Goal: Task Accomplishment & Management: Manage account settings

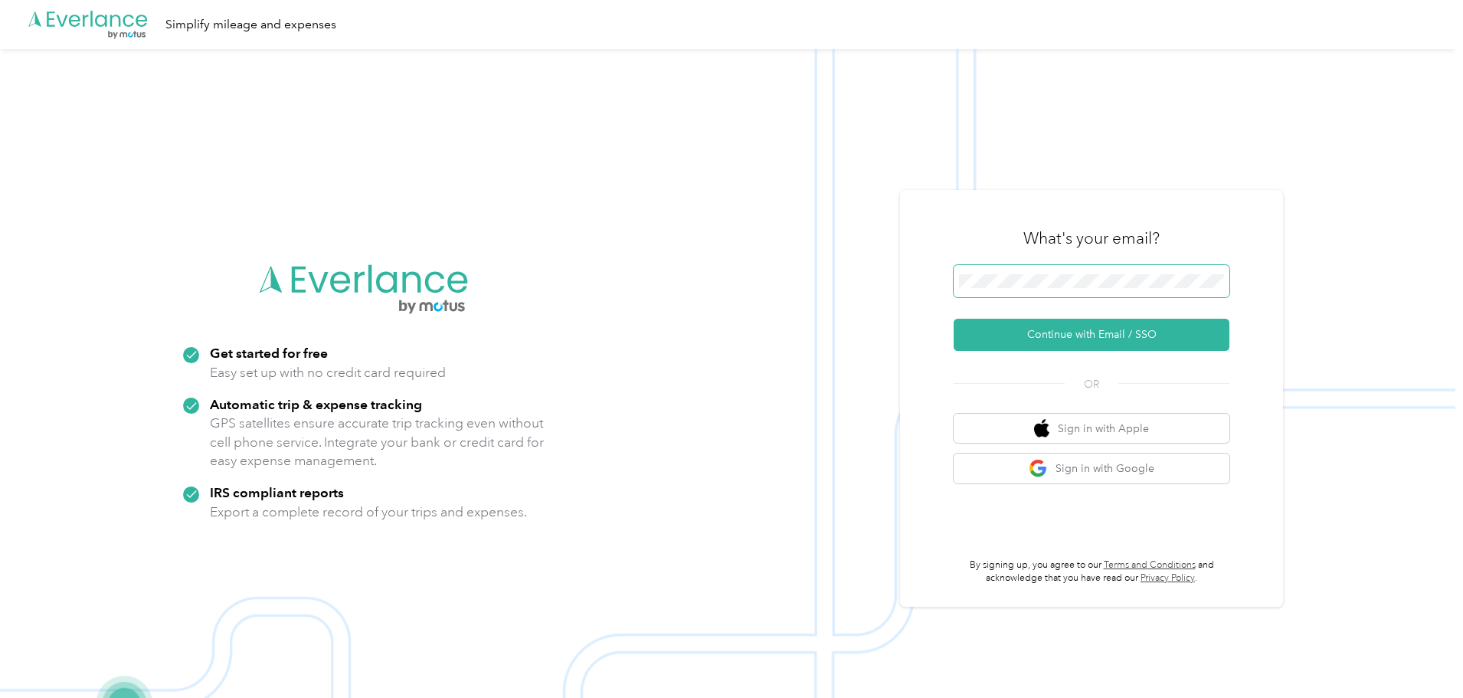
click at [1019, 273] on span at bounding box center [1091, 281] width 276 height 32
click at [1066, 330] on button "Continue with Email / SSO" at bounding box center [1091, 335] width 276 height 32
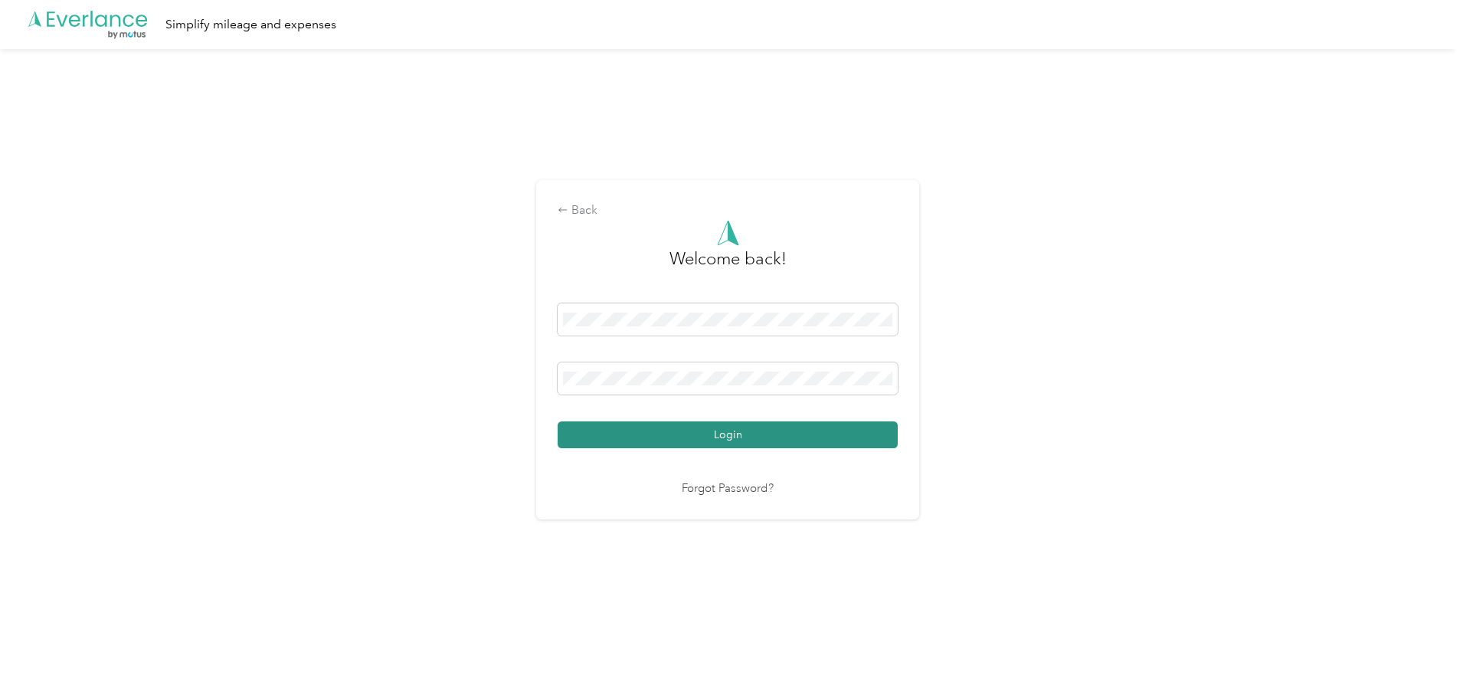
click at [665, 430] on button "Login" at bounding box center [728, 434] width 340 height 27
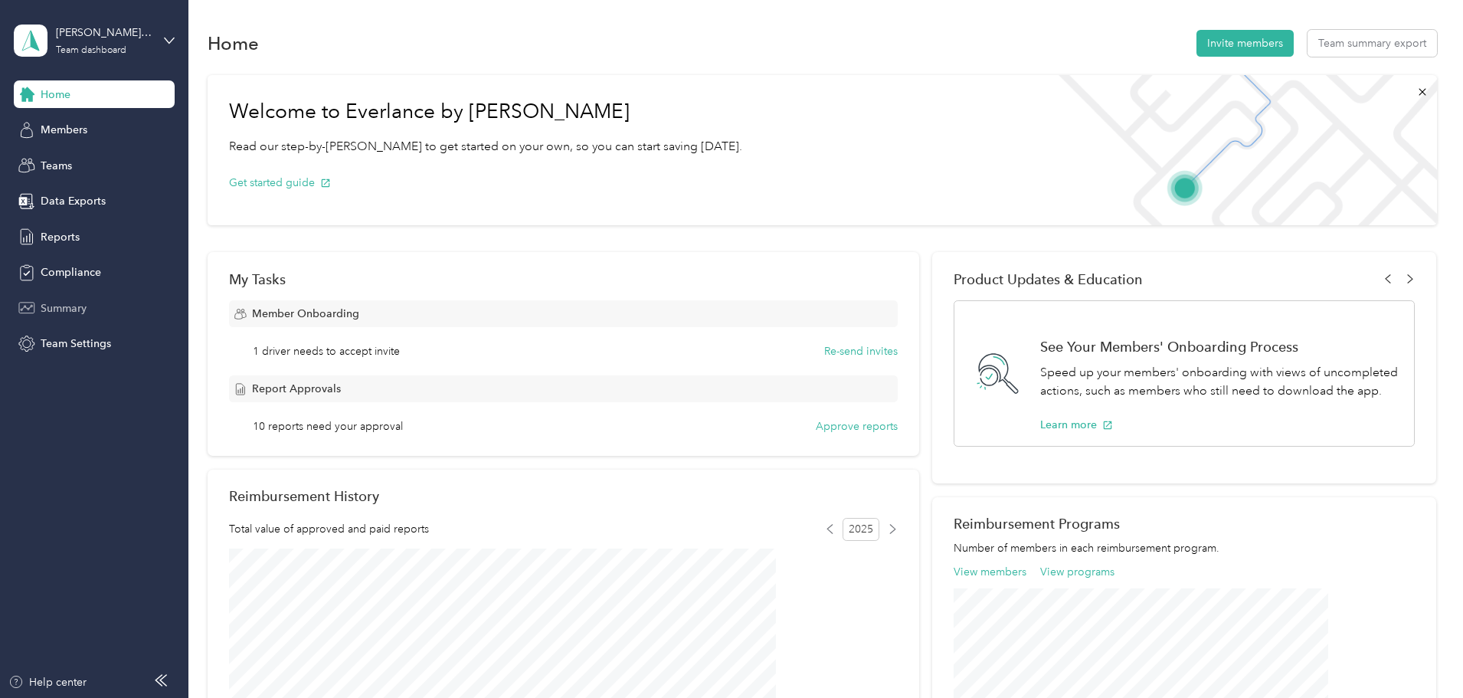
click at [75, 305] on span "Summary" at bounding box center [64, 308] width 46 height 16
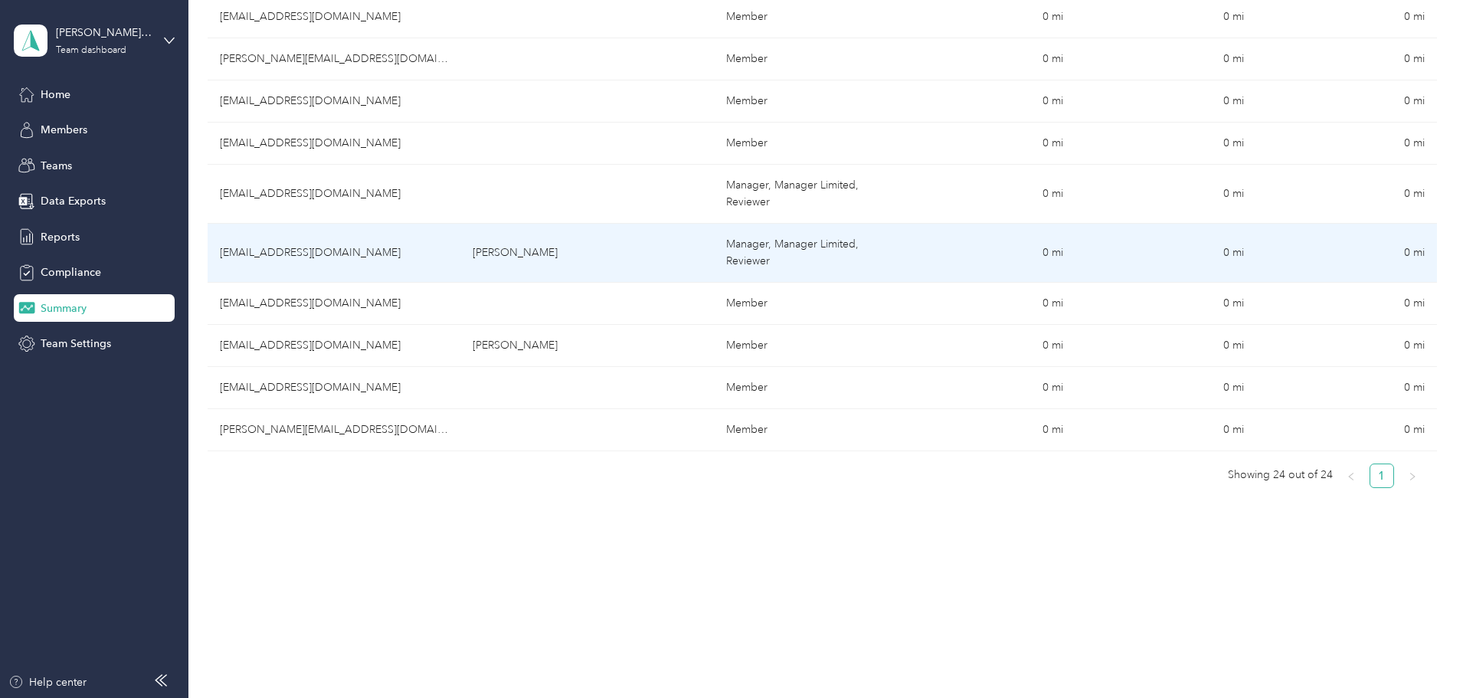
scroll to position [934, 0]
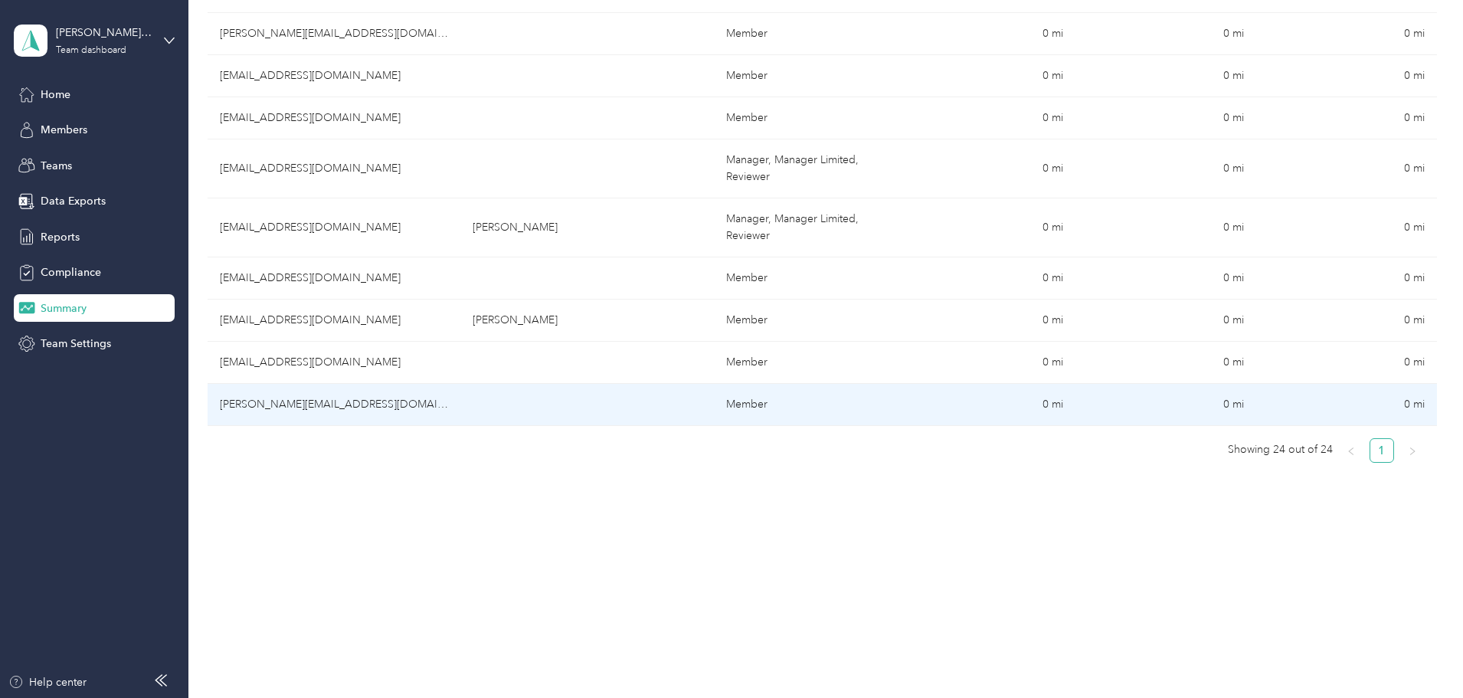
click at [380, 405] on td "[PERSON_NAME][EMAIL_ADDRESS][DOMAIN_NAME]" at bounding box center [334, 405] width 253 height 42
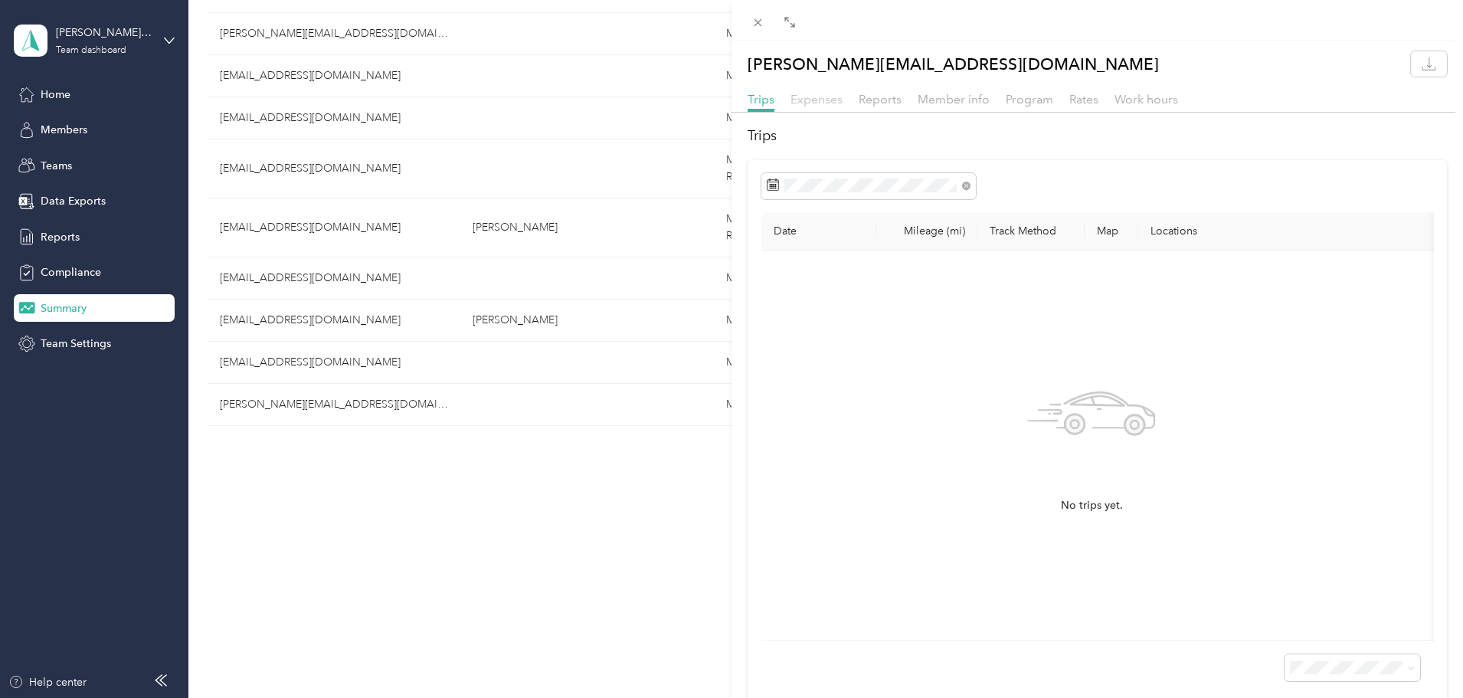
click at [800, 102] on span "Expenses" at bounding box center [816, 99] width 52 height 15
click at [899, 321] on div "No expenses yet." at bounding box center [1091, 445] width 636 height 365
click at [764, 18] on icon at bounding box center [757, 22] width 13 height 13
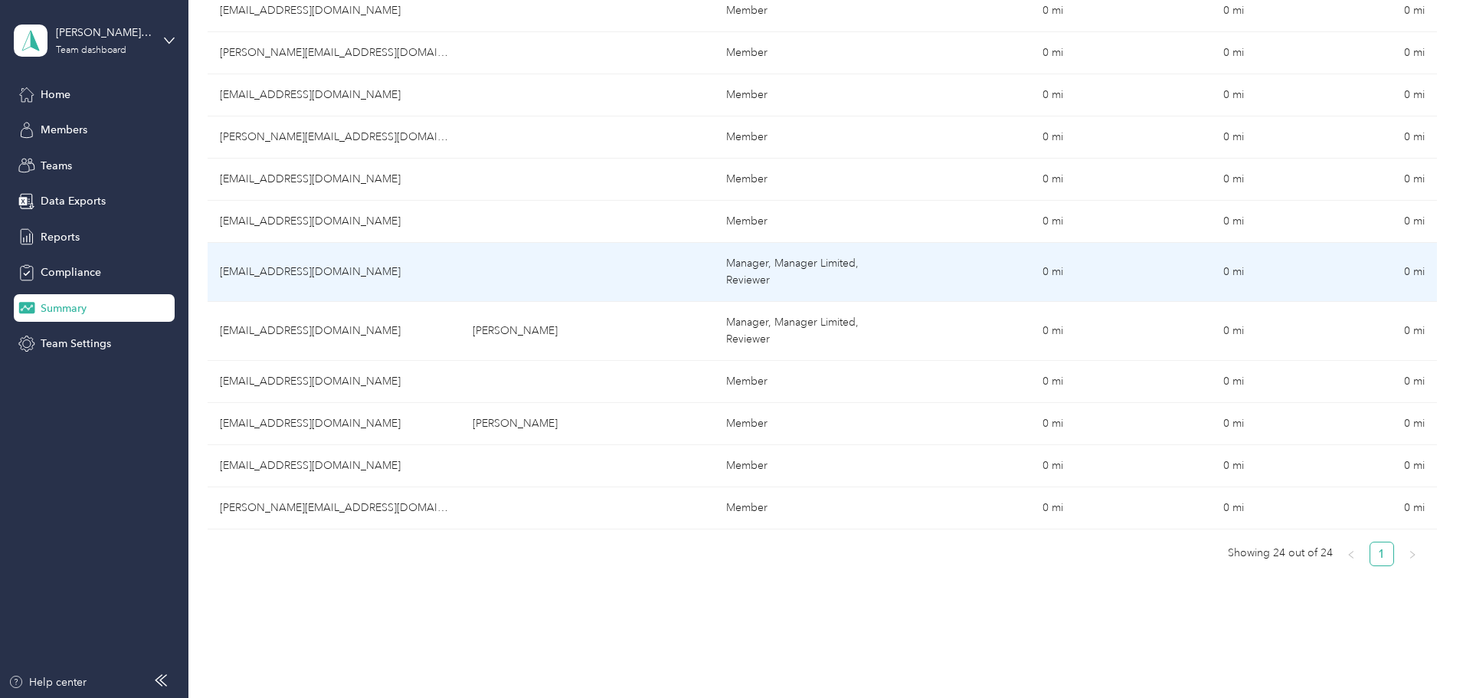
scroll to position [858, 0]
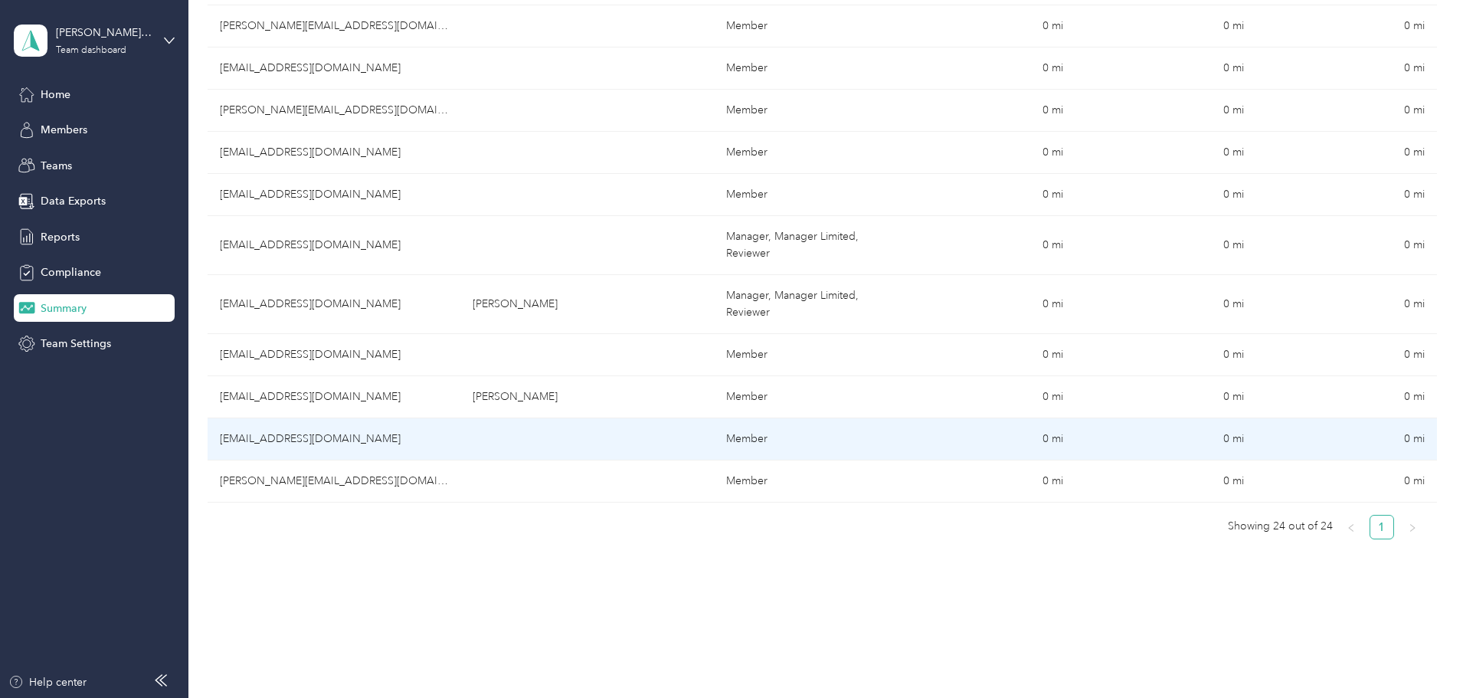
click at [355, 440] on td "[EMAIL_ADDRESS][DOMAIN_NAME]" at bounding box center [334, 439] width 253 height 42
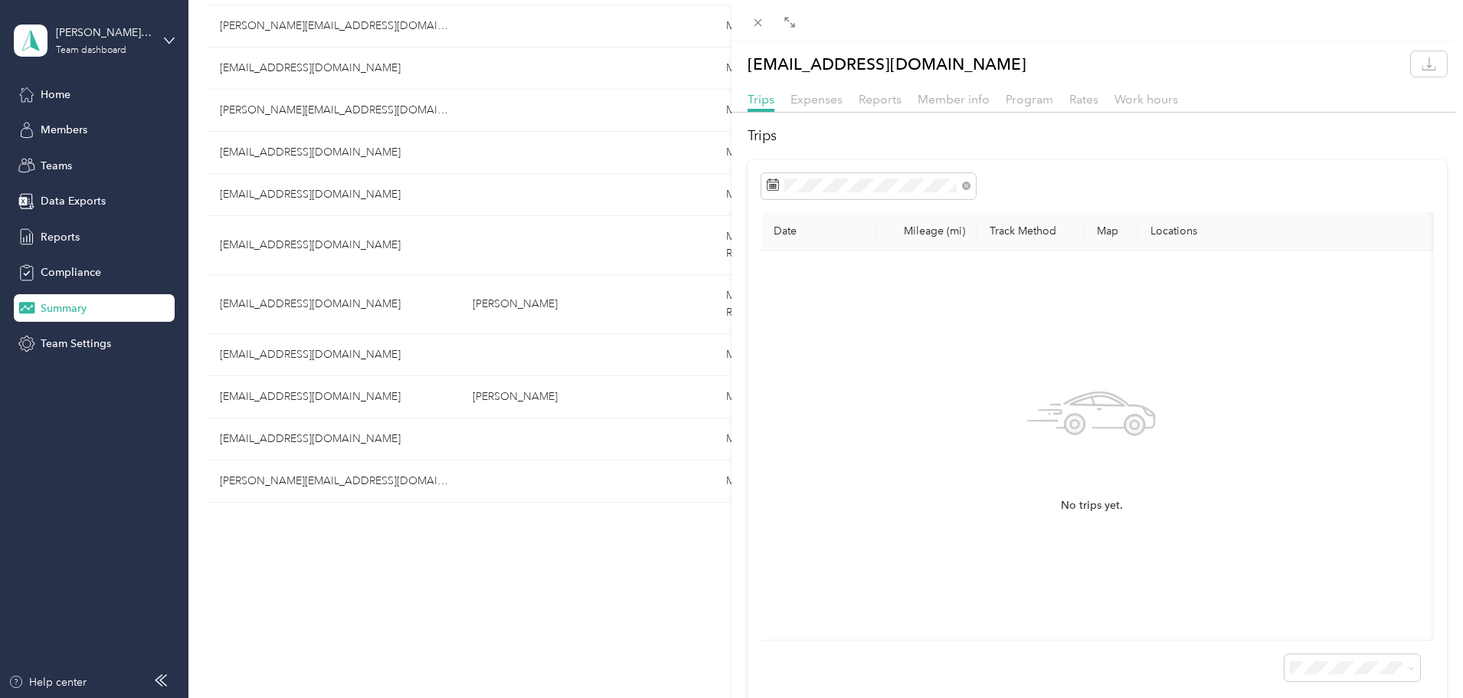
click at [783, 95] on div "Trips Expenses Reports Member info Program Rates Work hours" at bounding box center [1096, 101] width 731 height 22
click at [813, 96] on span "Expenses" at bounding box center [816, 99] width 52 height 15
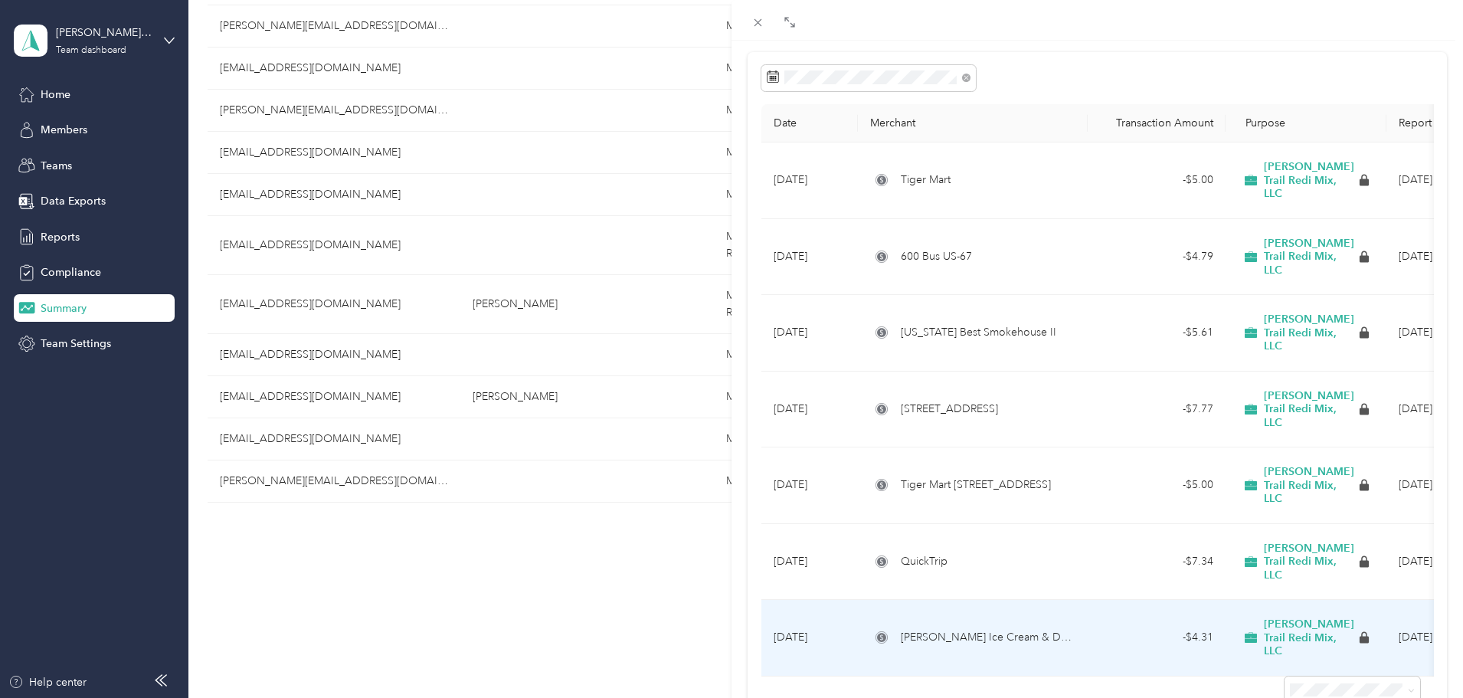
scroll to position [109, 0]
click at [936, 628] on span "[PERSON_NAME] Ice Cream & Dairy Stores" at bounding box center [988, 636] width 175 height 17
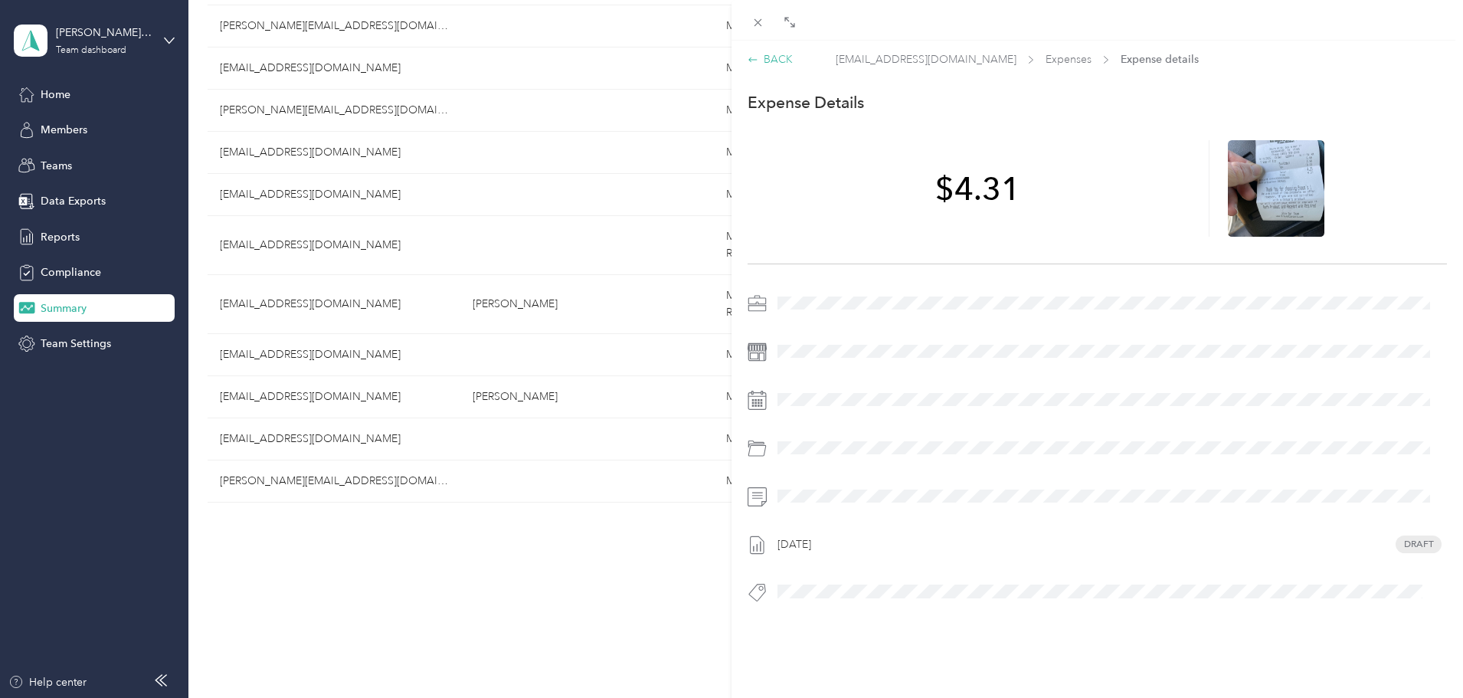
click at [775, 57] on div "BACK" at bounding box center [769, 59] width 45 height 16
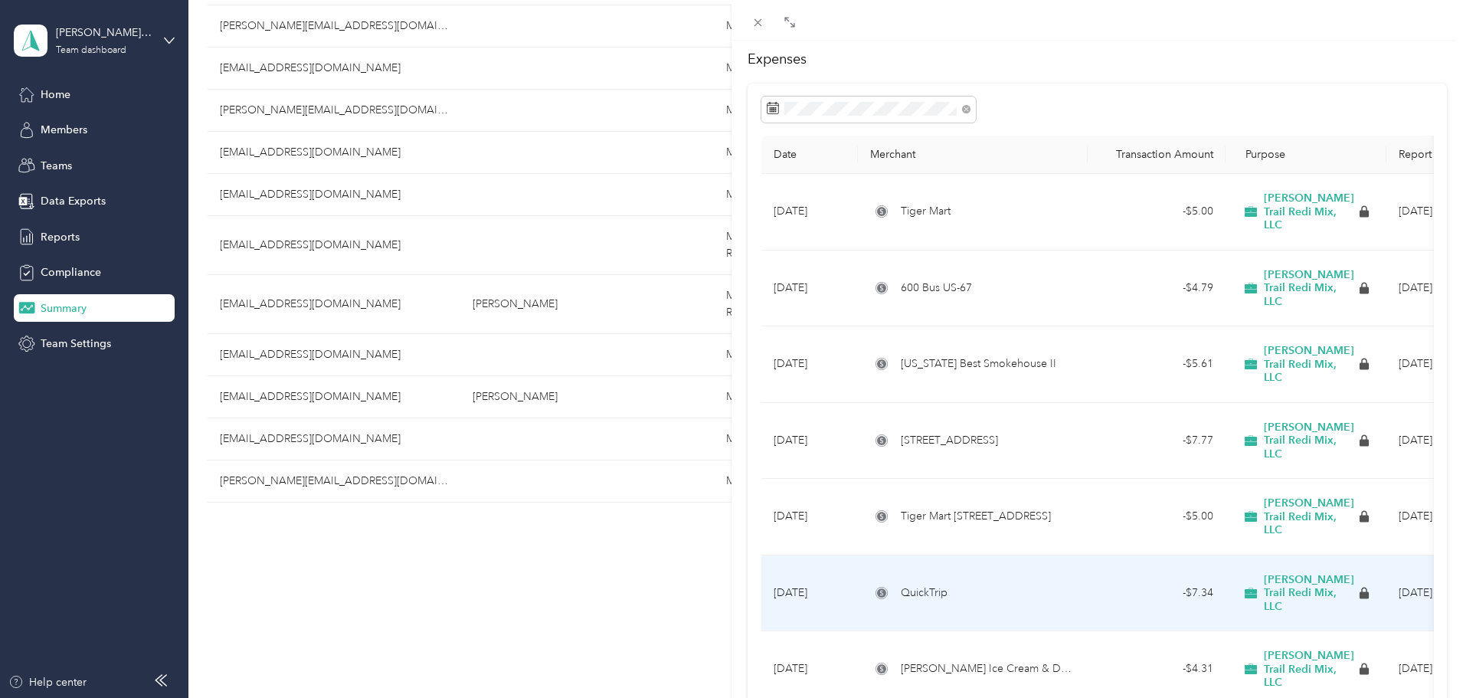
click at [979, 555] on td "QuickTrip" at bounding box center [973, 593] width 230 height 77
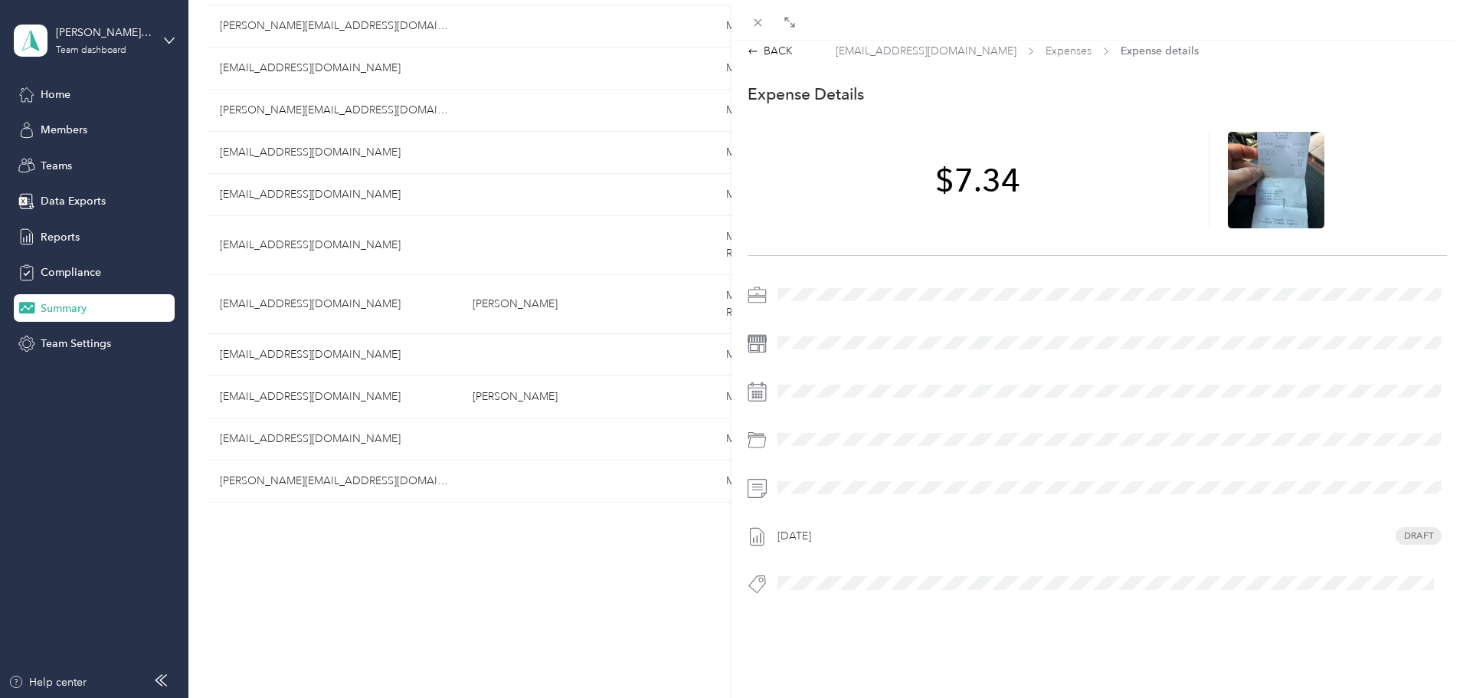
scroll to position [20, 0]
